Goal: Task Accomplishment & Management: Complete application form

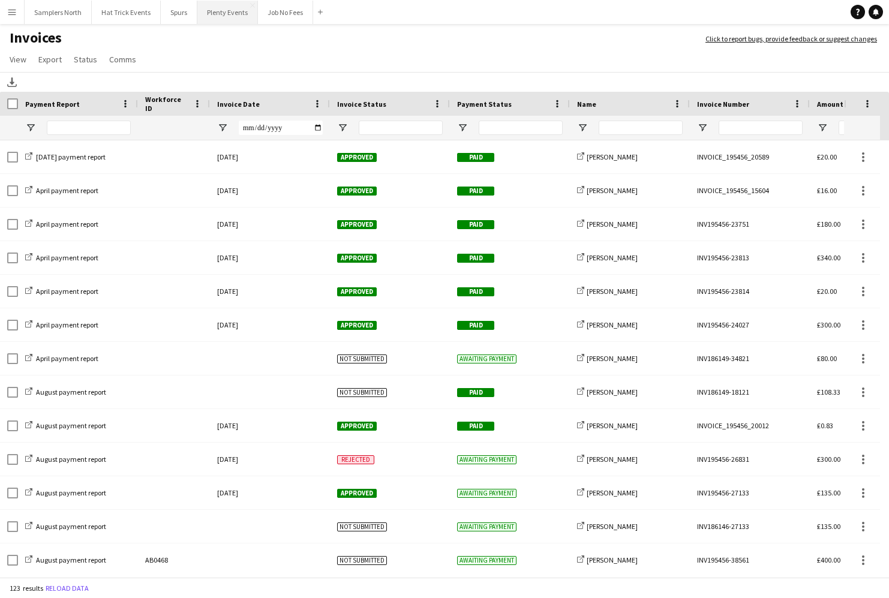
click at [233, 13] on button "Plenty Events Close" at bounding box center [227, 12] width 61 height 23
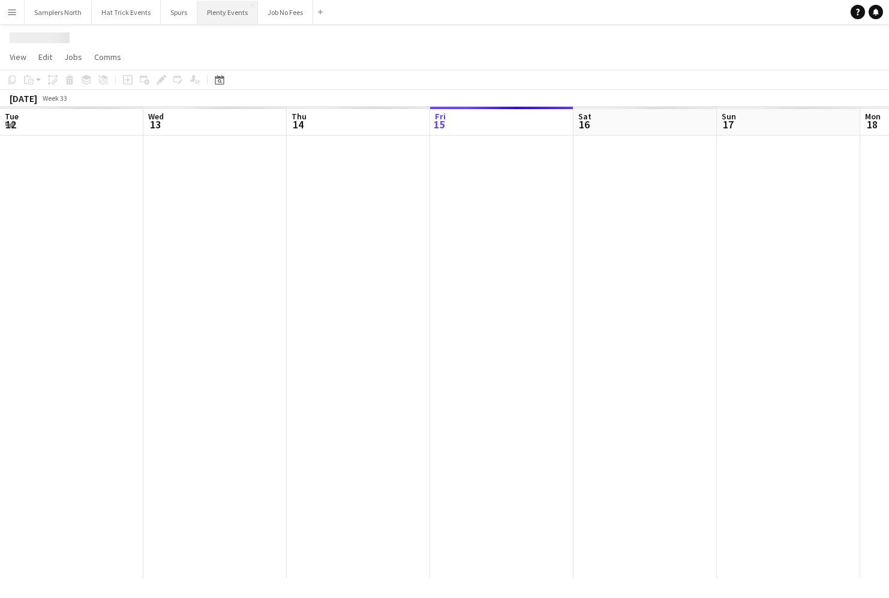
scroll to position [0, 287]
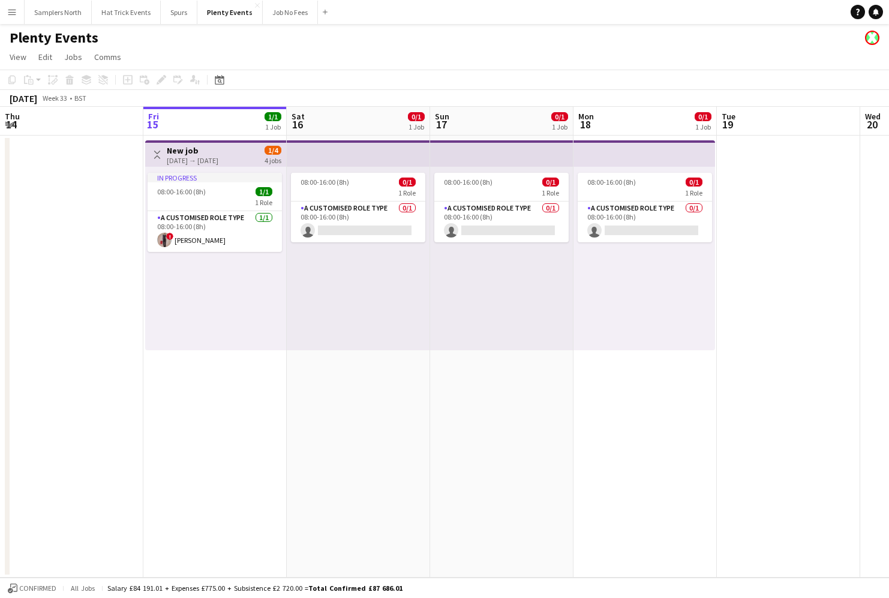
click at [201, 394] on app-date-cell "Toggle View New job [DATE] → [DATE] 1/4 4 jobs In progress 08:00-16:00 (8h) 1/1…" at bounding box center [214, 356] width 143 height 442
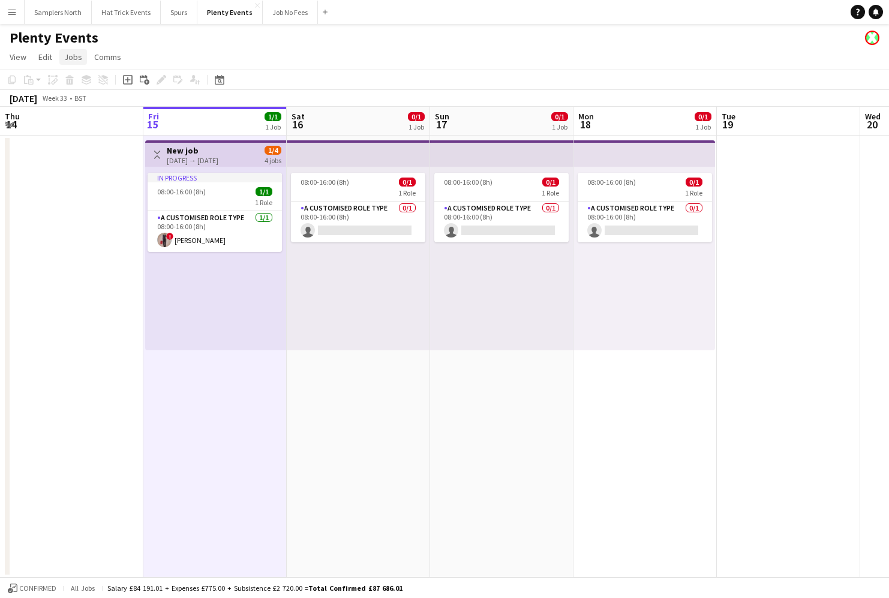
click at [73, 54] on span "Jobs" at bounding box center [73, 57] width 18 height 11
click at [89, 86] on span "New Job" at bounding box center [85, 82] width 31 height 11
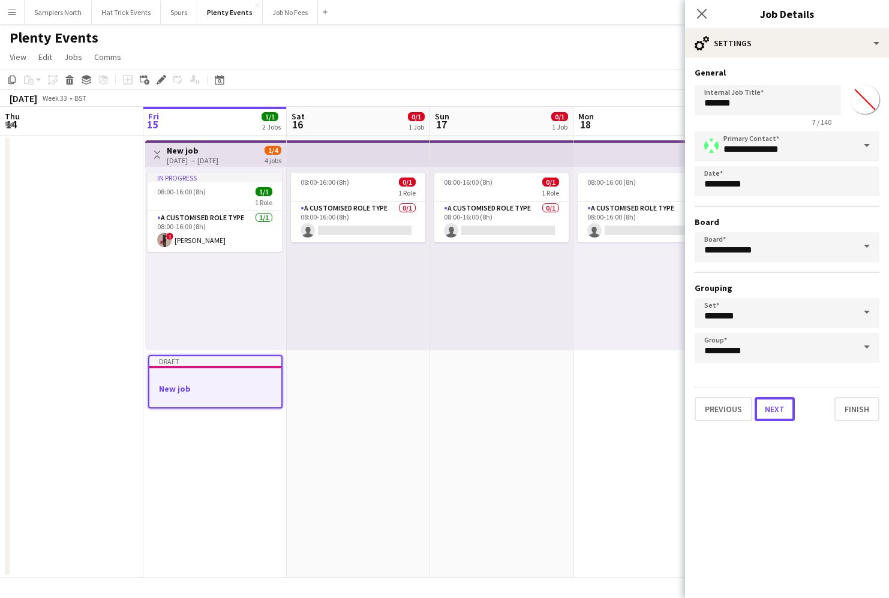
click at [780, 405] on button "Next" at bounding box center [774, 409] width 40 height 24
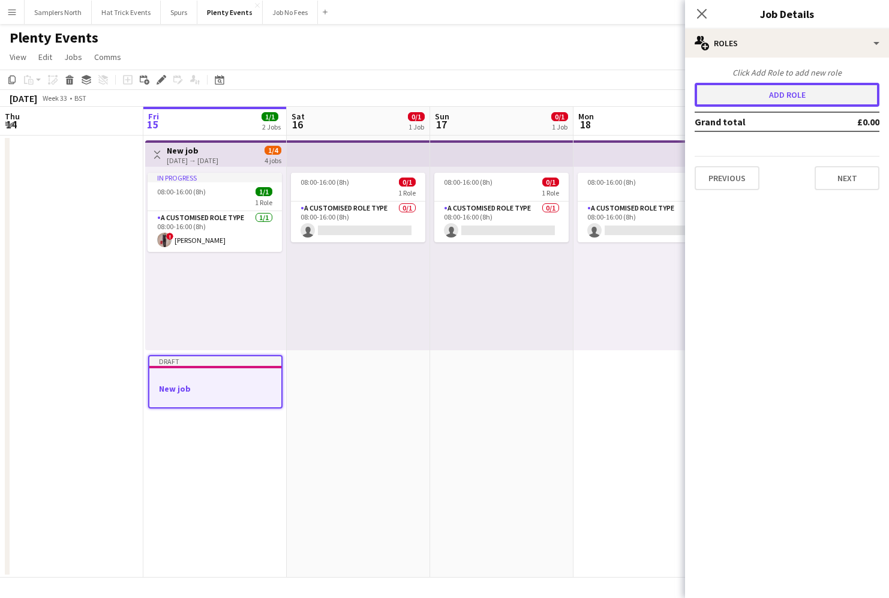
click at [799, 100] on button "Add role" at bounding box center [786, 95] width 185 height 24
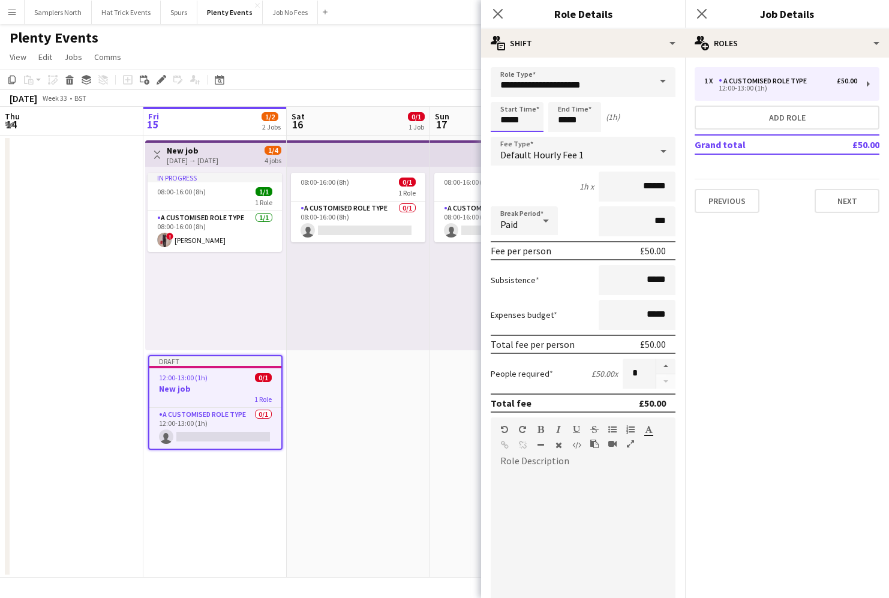
click at [502, 120] on input "*****" at bounding box center [516, 117] width 53 height 30
click at [505, 97] on div at bounding box center [505, 96] width 24 height 12
type input "*****"
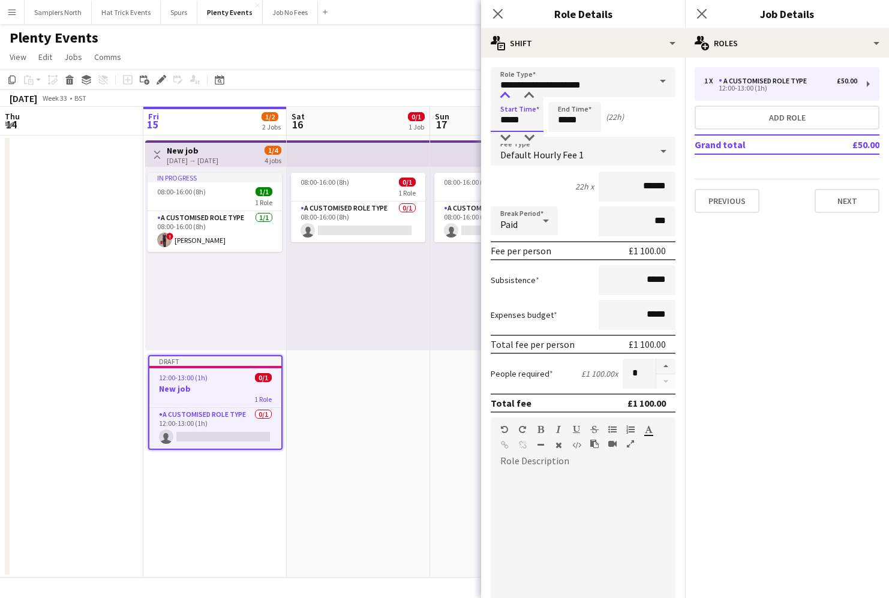
click at [505, 97] on div at bounding box center [505, 96] width 24 height 12
click at [562, 121] on input "*****" at bounding box center [574, 117] width 53 height 30
click at [564, 94] on div at bounding box center [562, 96] width 24 height 12
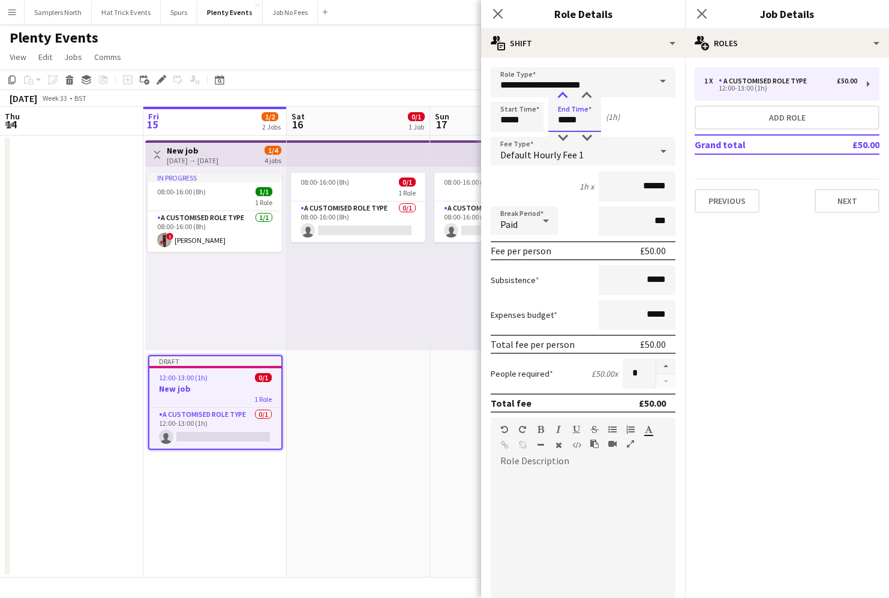
click at [564, 94] on div at bounding box center [562, 96] width 24 height 12
type input "*****"
click at [564, 94] on div at bounding box center [562, 96] width 24 height 12
click at [498, 13] on icon at bounding box center [497, 13] width 11 height 11
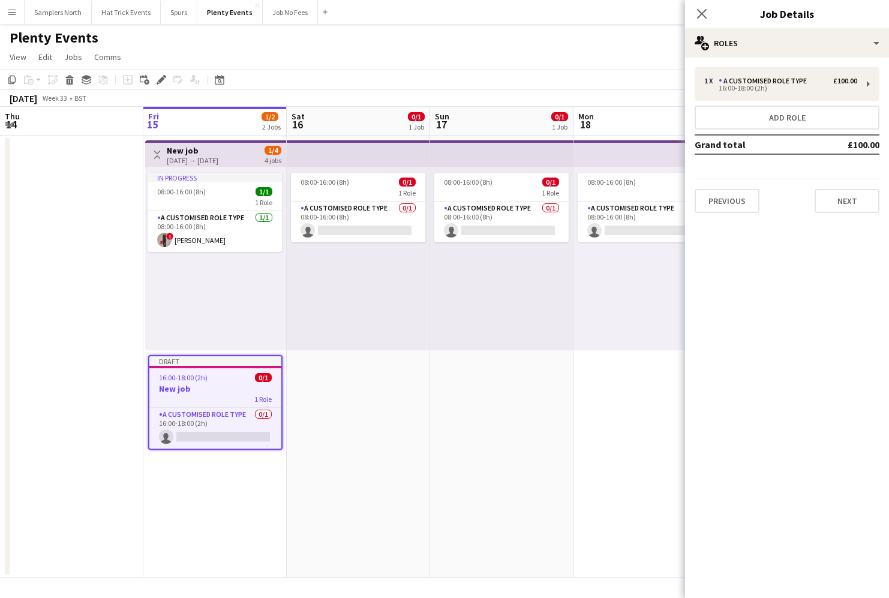
click at [229, 385] on h3 "New job" at bounding box center [215, 388] width 132 height 11
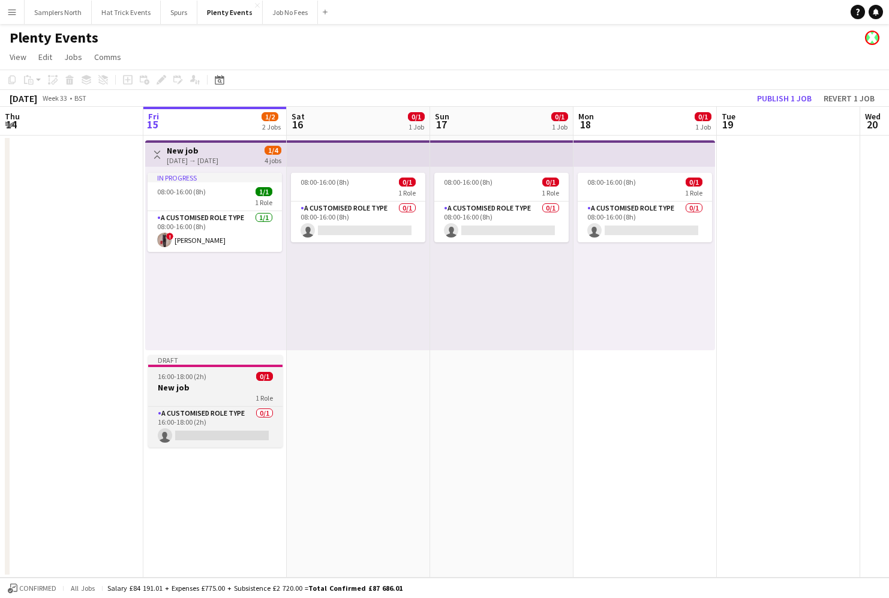
click at [229, 385] on h3 "New job" at bounding box center [215, 387] width 134 height 11
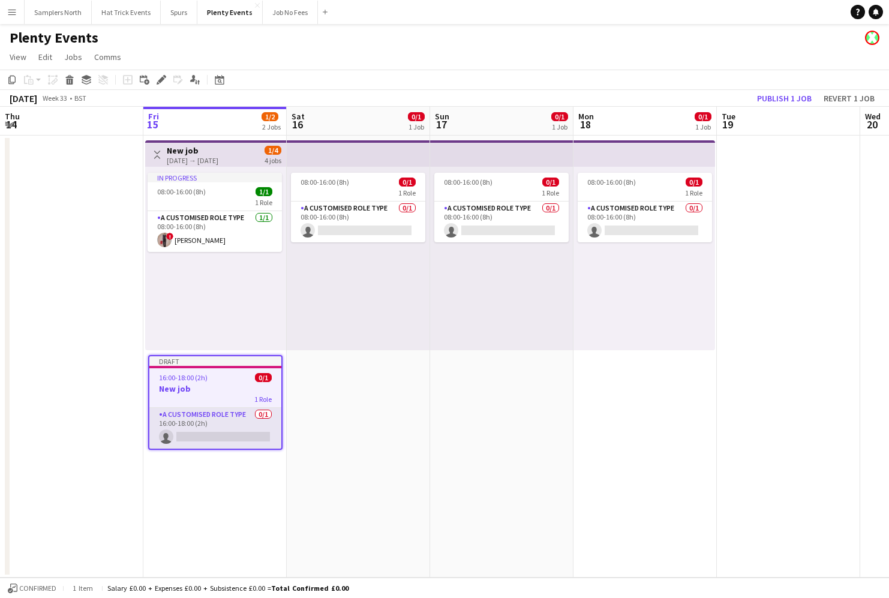
click at [217, 424] on app-card-role "A Customised Role Type 0/1 16:00-18:00 (2h) single-neutral-actions" at bounding box center [215, 428] width 132 height 41
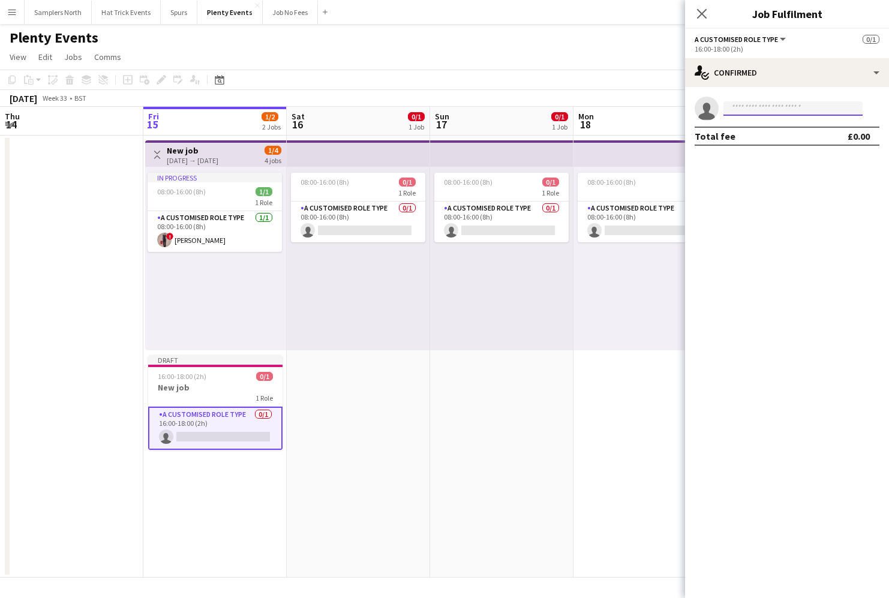
click at [770, 112] on input at bounding box center [792, 108] width 139 height 14
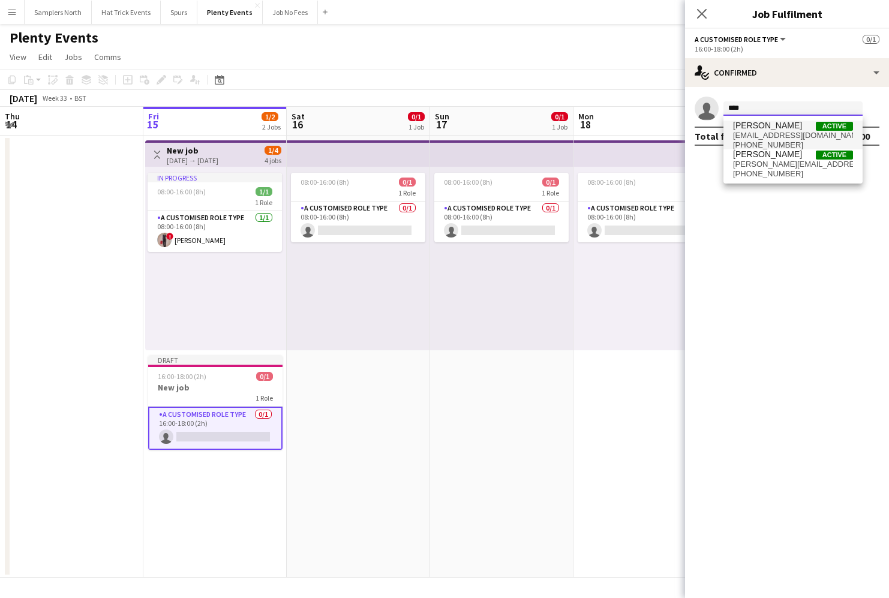
type input "****"
click at [787, 131] on span "[EMAIL_ADDRESS][DOMAIN_NAME]" at bounding box center [793, 136] width 120 height 10
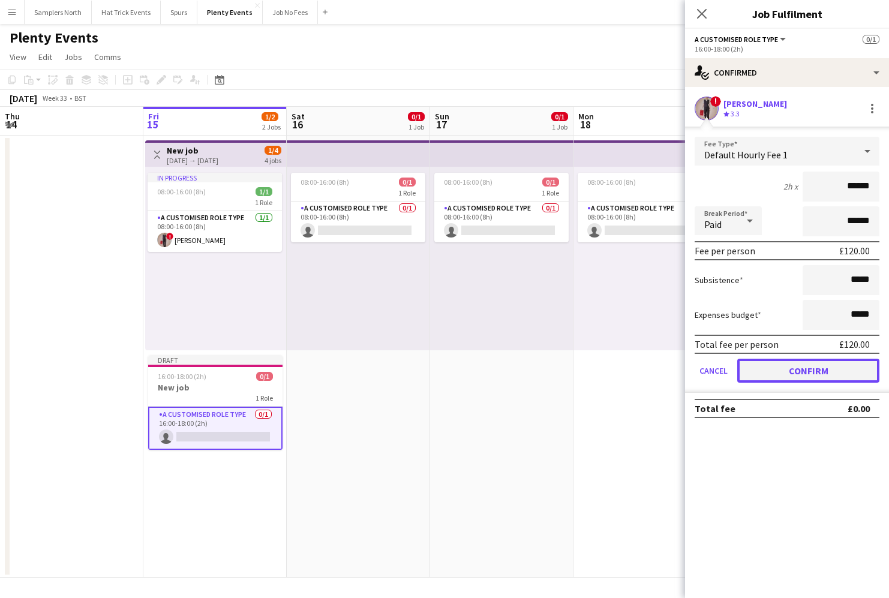
click at [806, 372] on button "Confirm" at bounding box center [808, 371] width 142 height 24
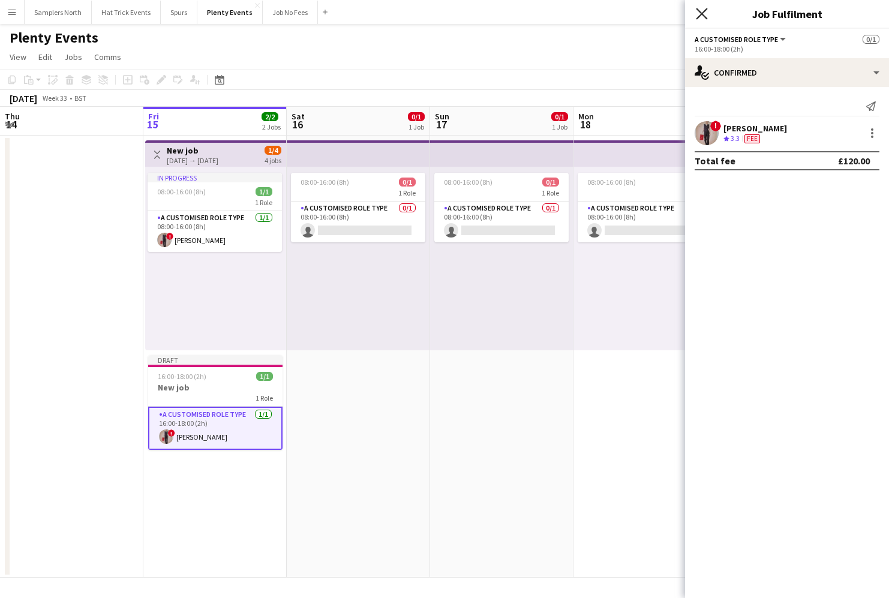
click at [700, 13] on icon at bounding box center [700, 13] width 11 height 11
click at [700, 13] on app-navbar "Menu Boards Boards Boards All jobs Status Workforce Workforce My Workforce Recr…" at bounding box center [444, 12] width 889 height 24
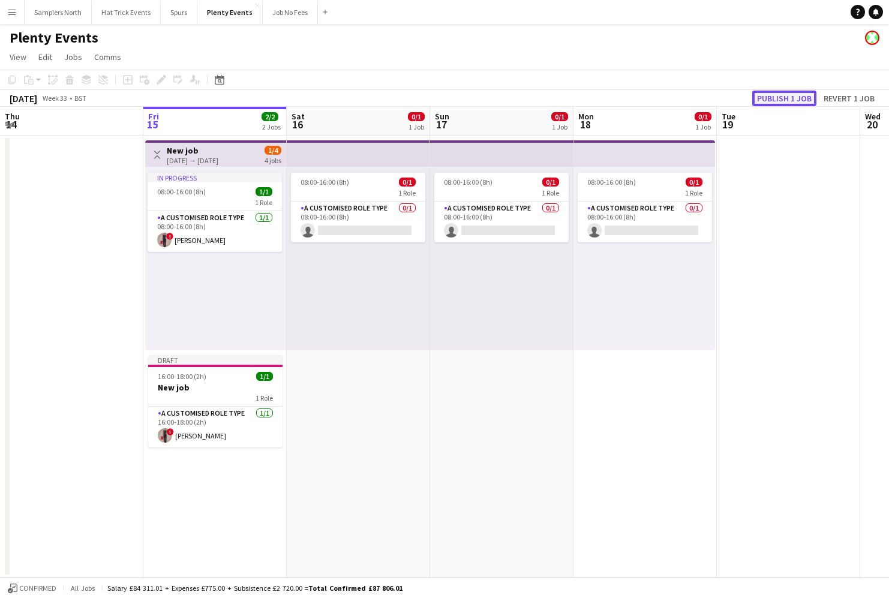
click at [784, 97] on button "Publish 1 job" at bounding box center [784, 99] width 64 height 16
